Goal: Navigation & Orientation: Find specific page/section

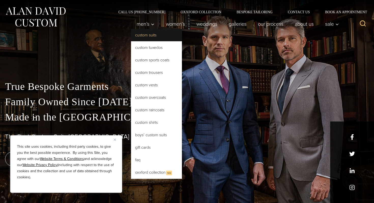
click at [149, 36] on link "Custom Suits" at bounding box center [156, 35] width 51 height 12
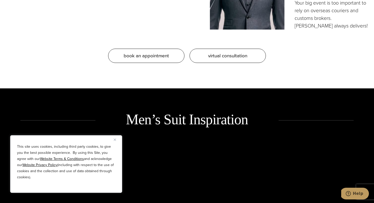
scroll to position [560, 0]
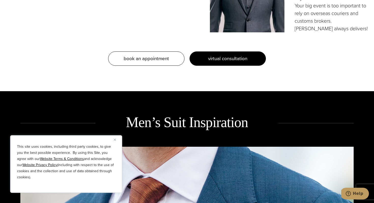
click at [202, 56] on link "virtual consultation" at bounding box center [228, 58] width 76 height 14
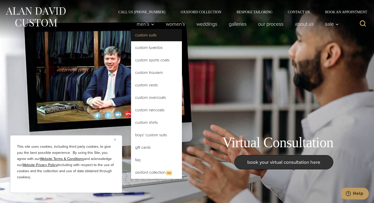
click at [147, 32] on link "Custom Suits" at bounding box center [156, 35] width 51 height 12
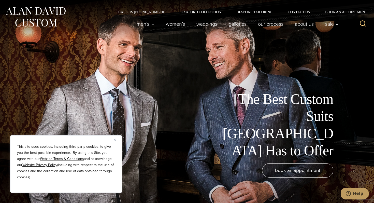
click at [114, 138] on img "Close" at bounding box center [115, 139] width 2 height 2
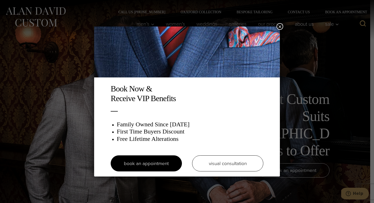
drag, startPoint x: 69, startPoint y: 21, endPoint x: 110, endPoint y: 21, distance: 40.5
click at [71, 21] on div "Book Now & Receive VIP Benefits Family Owned Since 1913 First Time Buyers Disco…" at bounding box center [187, 101] width 374 height 203
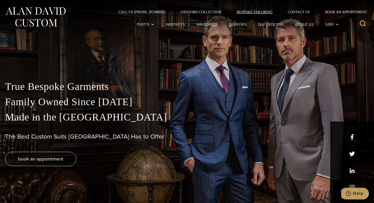
click at [243, 10] on link "Bespoke Tailoring" at bounding box center [254, 12] width 51 height 4
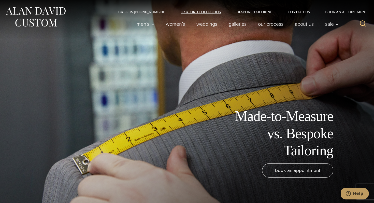
click at [199, 13] on link "Oxxford Collection" at bounding box center [201, 12] width 56 height 4
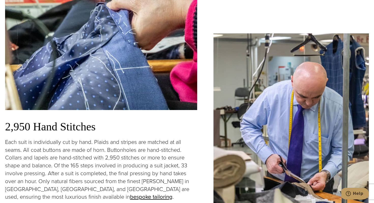
scroll to position [904, 0]
